Goal: Find contact information: Find contact information

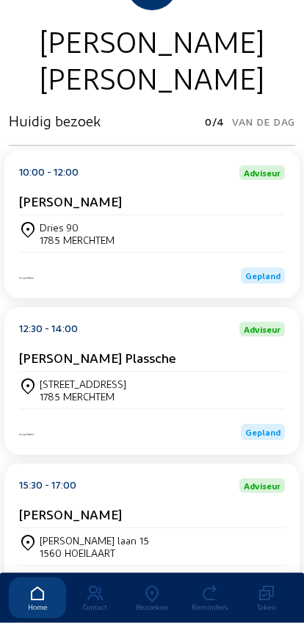
scroll to position [132, 0]
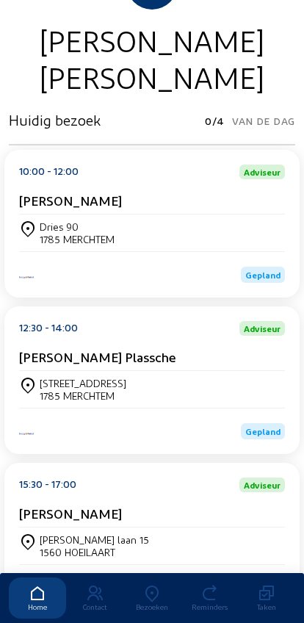
click at [62, 402] on div "1785 MERCHTEM" at bounding box center [83, 395] width 87 height 12
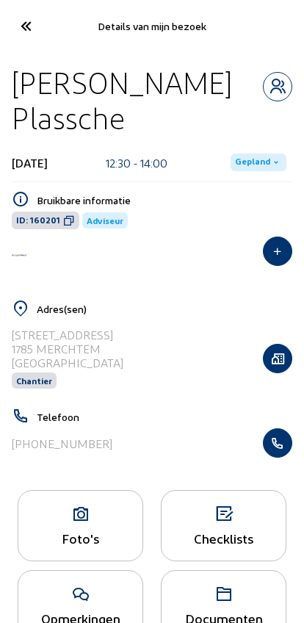
click at [278, 450] on icon "button" at bounding box center [278, 442] width 28 height 15
click at [32, 36] on icon at bounding box center [25, 26] width 24 height 26
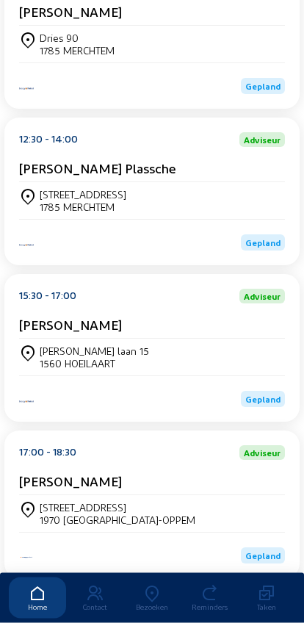
scroll to position [468, 0]
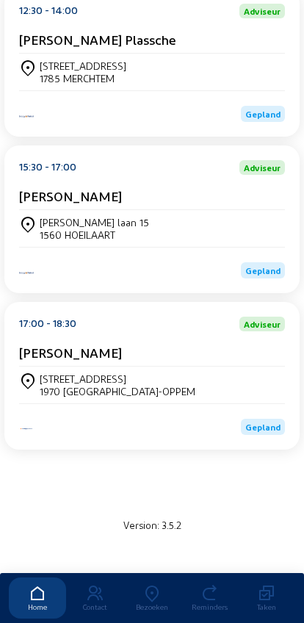
click at [75, 377] on div "[STREET_ADDRESS]" at bounding box center [118, 378] width 156 height 12
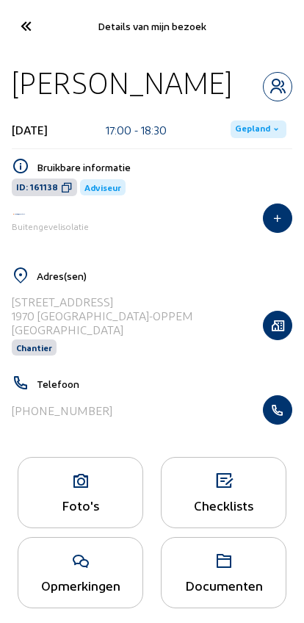
click at [280, 413] on icon "button" at bounding box center [278, 409] width 28 height 15
click at [24, 32] on icon at bounding box center [25, 26] width 24 height 26
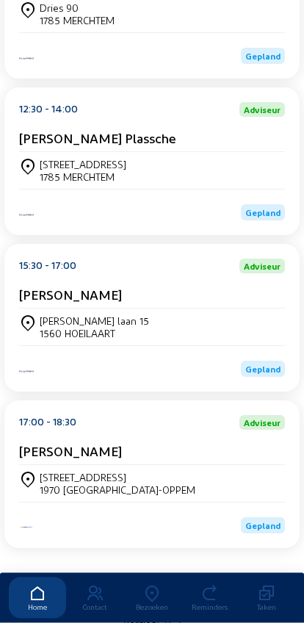
scroll to position [353, 0]
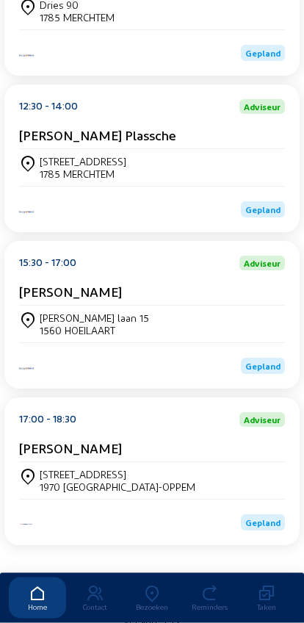
click at [62, 343] on div "jan-baptiste charlier laan 15 1560 HOEILAART" at bounding box center [152, 324] width 266 height 37
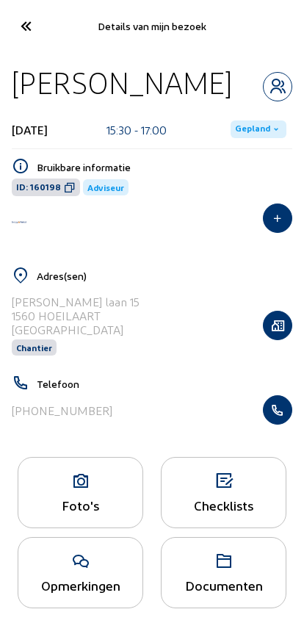
click at [283, 413] on icon "button" at bounding box center [278, 409] width 28 height 15
click at [284, 415] on icon "button" at bounding box center [278, 409] width 28 height 15
